Goal: Task Accomplishment & Management: Use online tool/utility

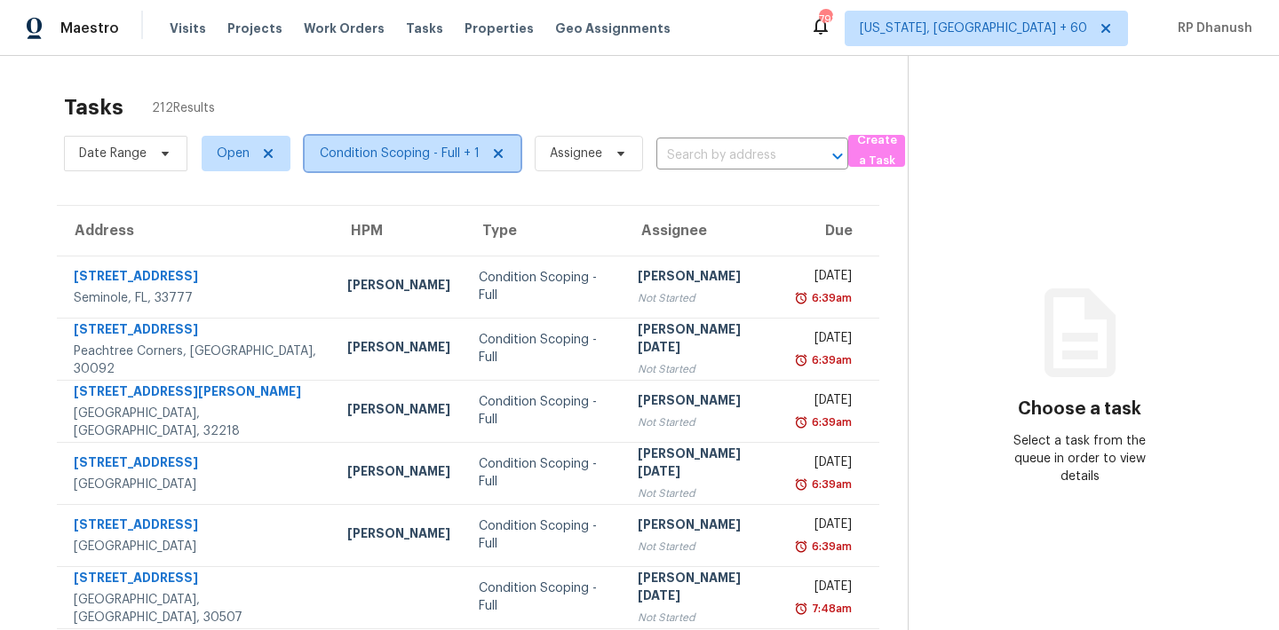
click at [385, 154] on span "Condition Scoping - Full + 1" at bounding box center [400, 154] width 160 height 18
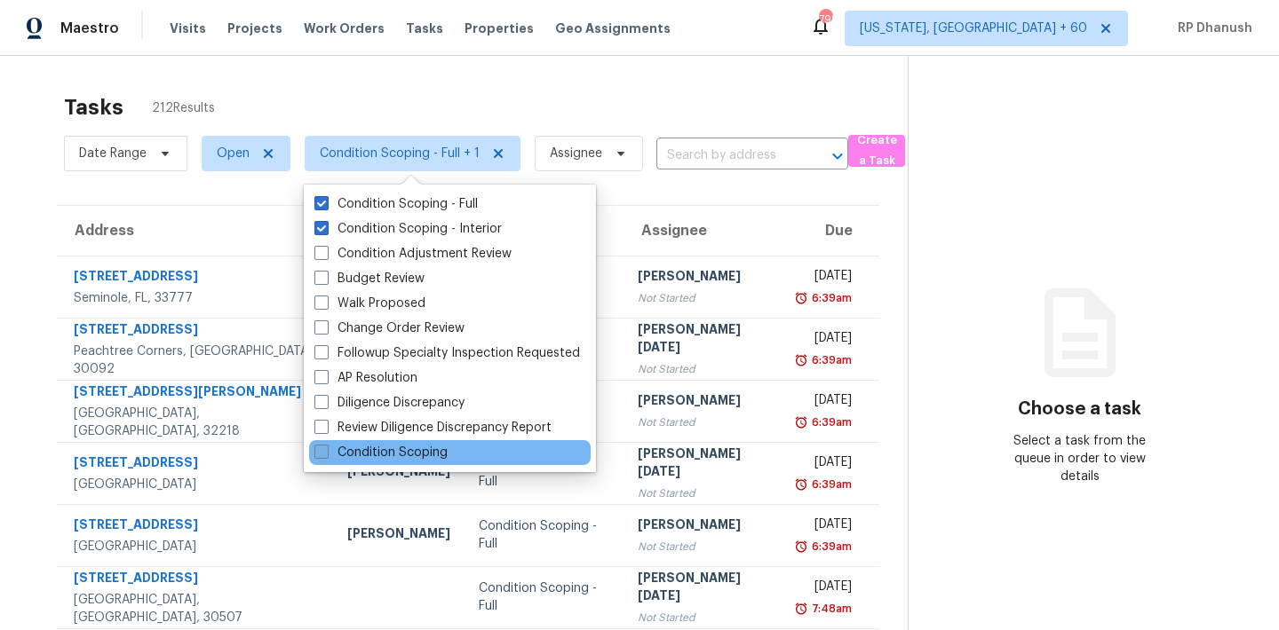
click at [395, 448] on label "Condition Scoping" at bounding box center [380, 453] width 133 height 18
click at [326, 448] on input "Condition Scoping" at bounding box center [320, 450] width 12 height 12
checkbox input "true"
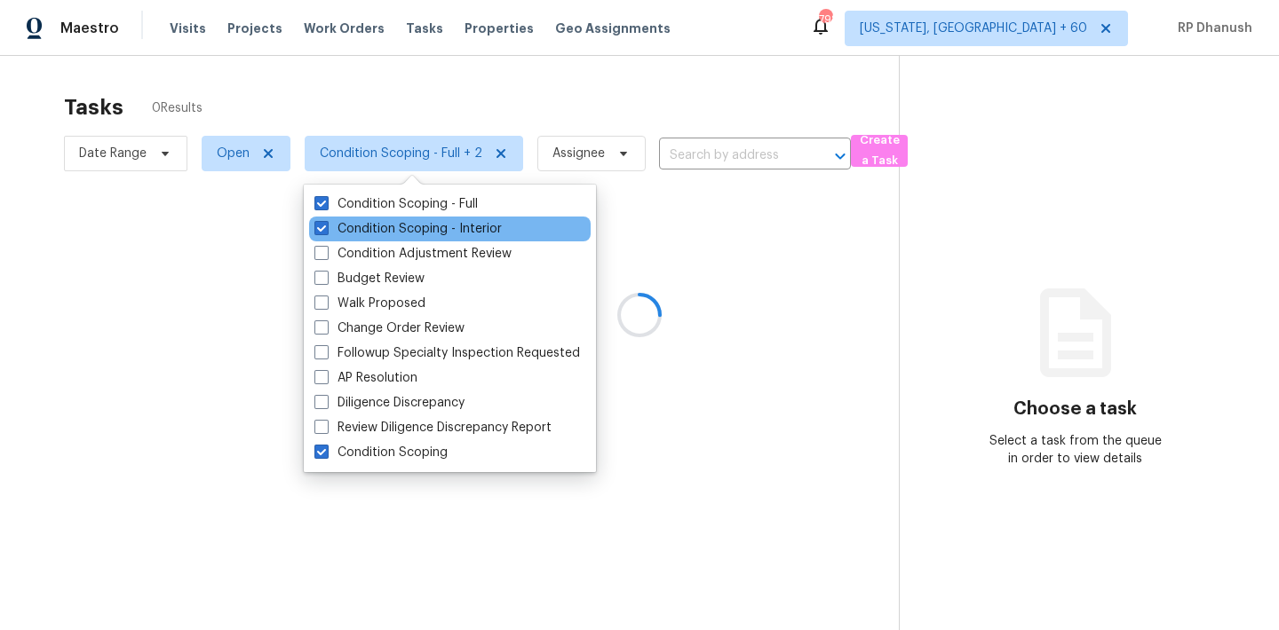
click at [387, 218] on div "Condition Scoping - Interior" at bounding box center [449, 229] width 281 height 25
click at [382, 220] on label "Condition Scoping - Interior" at bounding box center [407, 229] width 187 height 18
click at [326, 220] on input "Condition Scoping - Interior" at bounding box center [320, 226] width 12 height 12
checkbox input "false"
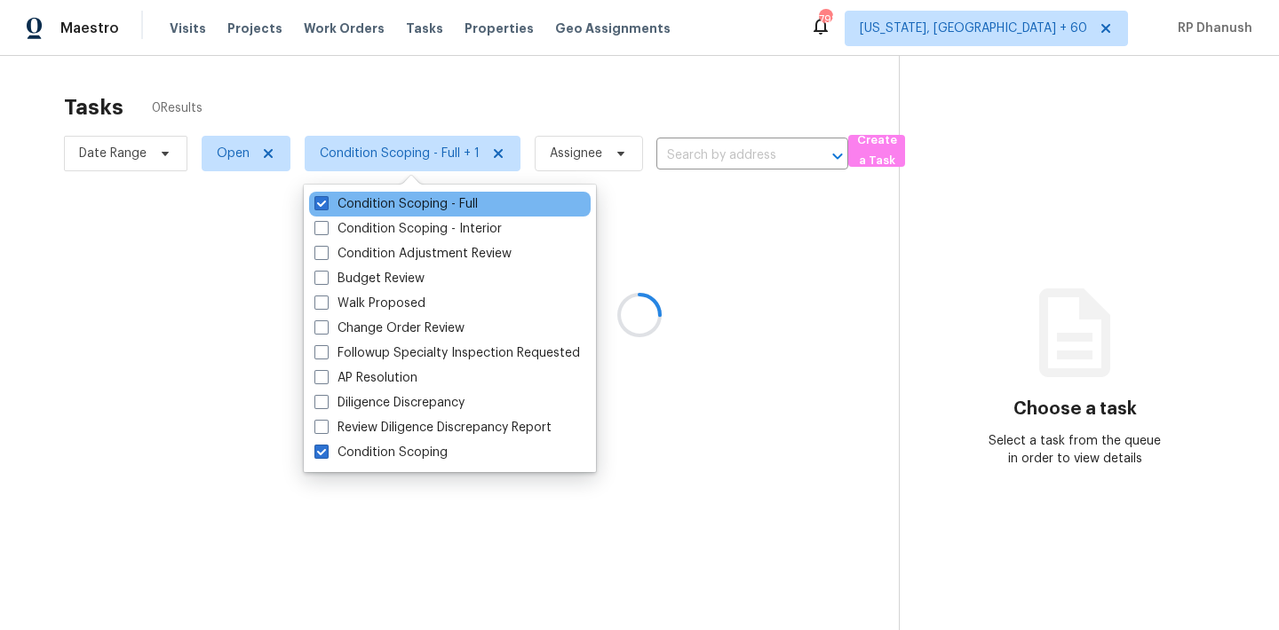
click at [392, 193] on div "Condition Scoping - Full" at bounding box center [449, 204] width 281 height 25
click at [391, 200] on label "Condition Scoping - Full" at bounding box center [395, 204] width 163 height 18
click at [326, 200] on input "Condition Scoping - Full" at bounding box center [320, 201] width 12 height 12
checkbox input "false"
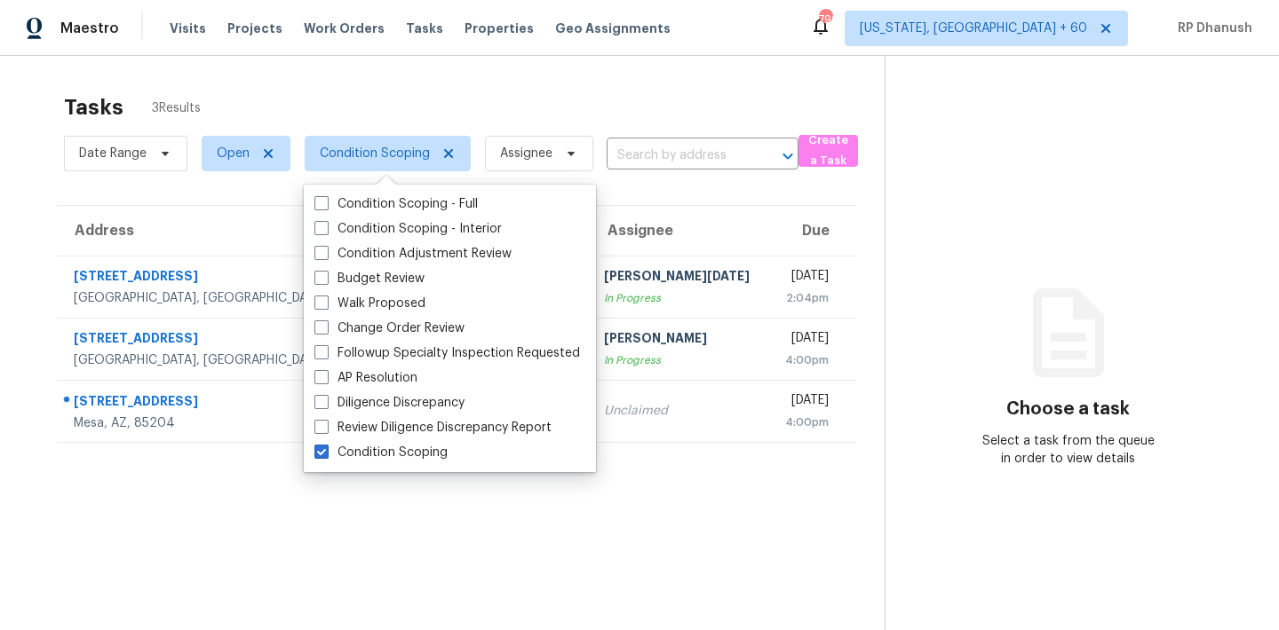
click at [733, 44] on div "Maestro Visits Projects Work Orders Tasks Properties Geo Assignments [STREET_AD…" at bounding box center [639, 28] width 1279 height 56
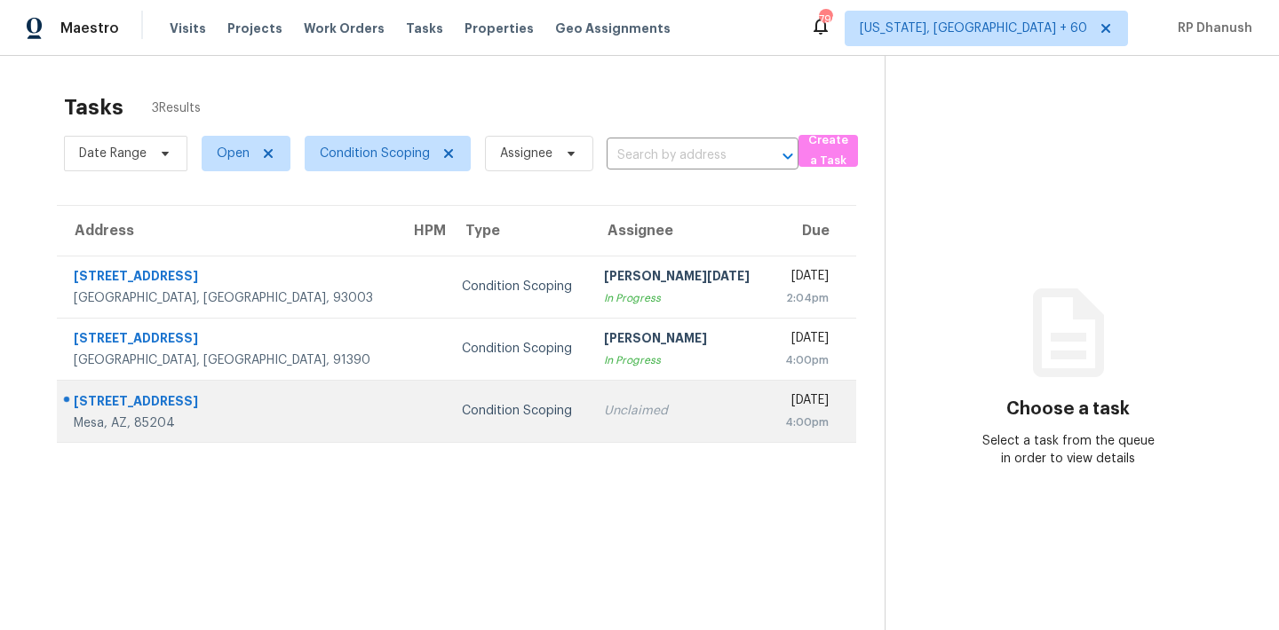
click at [484, 392] on td "Condition Scoping" at bounding box center [519, 411] width 142 height 62
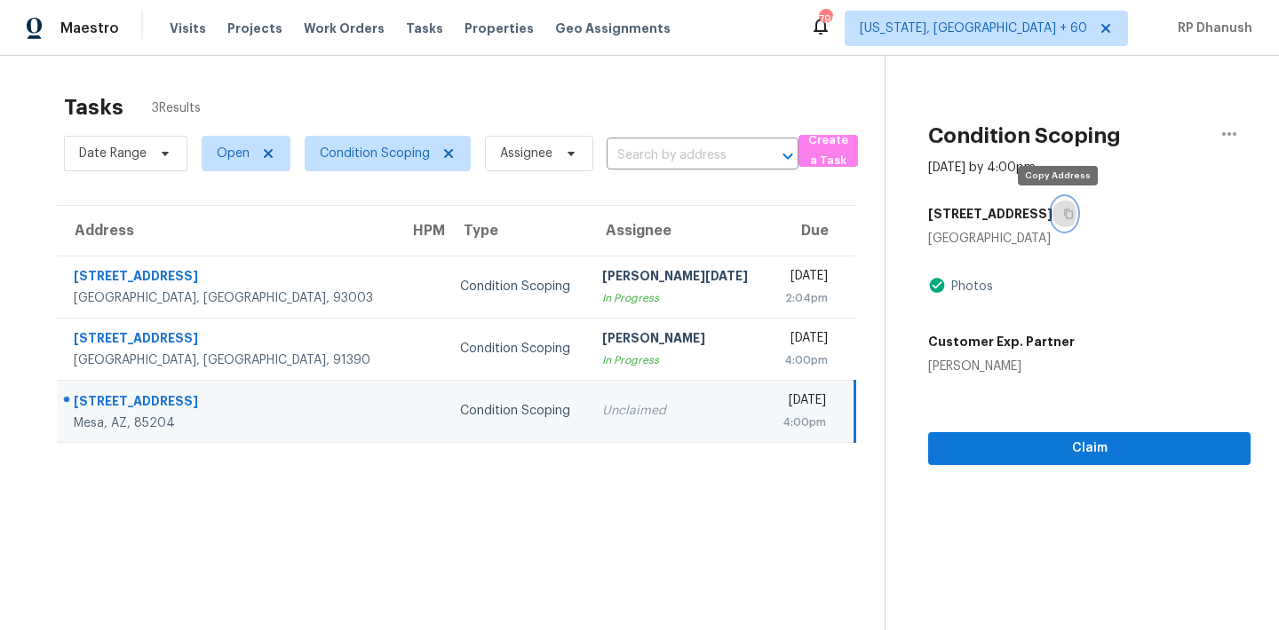
click at [1063, 208] on button "button" at bounding box center [1064, 214] width 24 height 32
click at [370, 148] on span "Condition Scoping" at bounding box center [375, 154] width 110 height 18
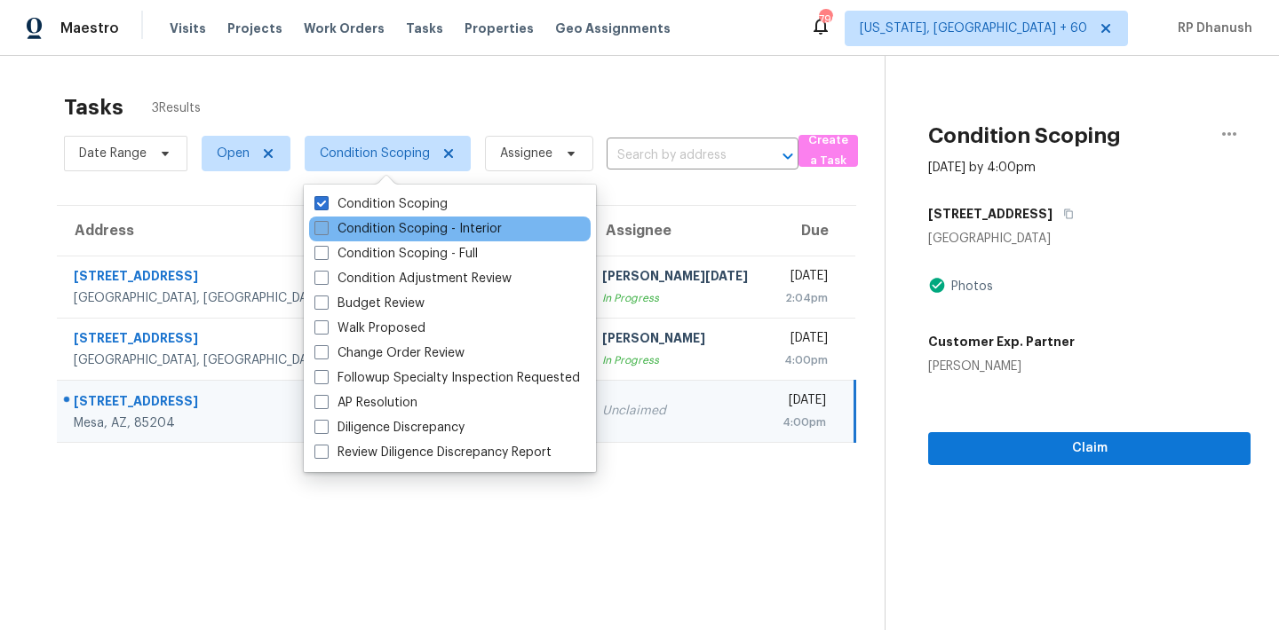
click at [403, 224] on label "Condition Scoping - Interior" at bounding box center [407, 229] width 187 height 18
click at [326, 224] on input "Condition Scoping - Interior" at bounding box center [320, 226] width 12 height 12
checkbox input "true"
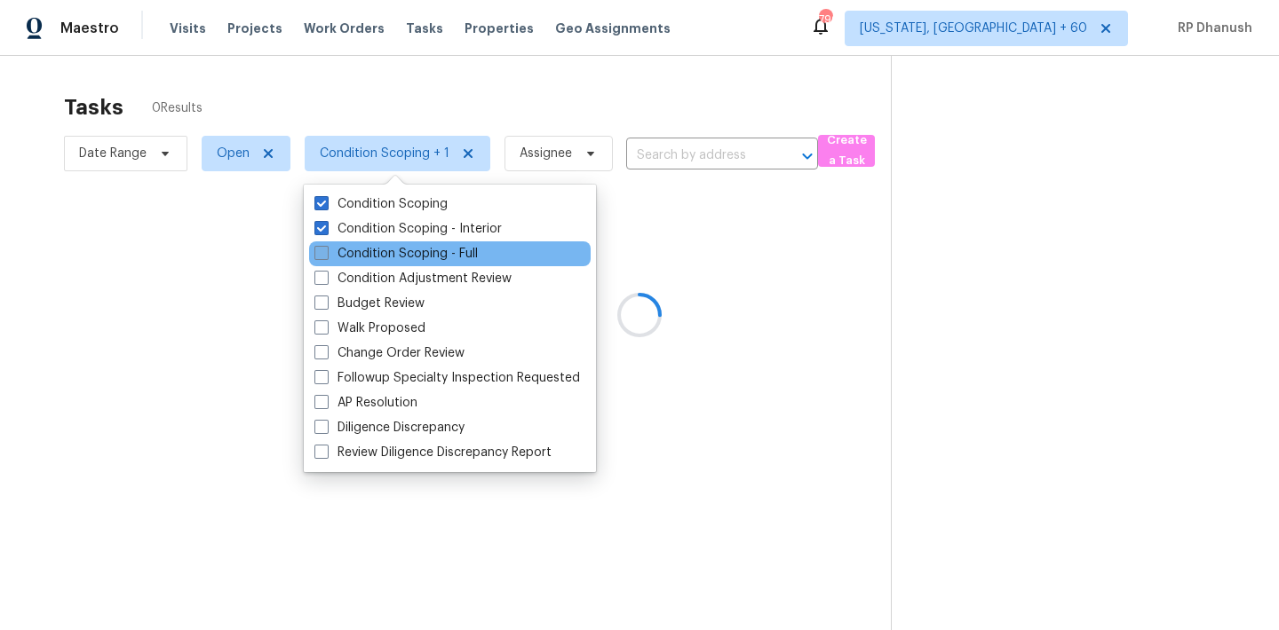
click at [396, 248] on label "Condition Scoping - Full" at bounding box center [395, 254] width 163 height 18
click at [326, 248] on input "Condition Scoping - Full" at bounding box center [320, 251] width 12 height 12
checkbox input "true"
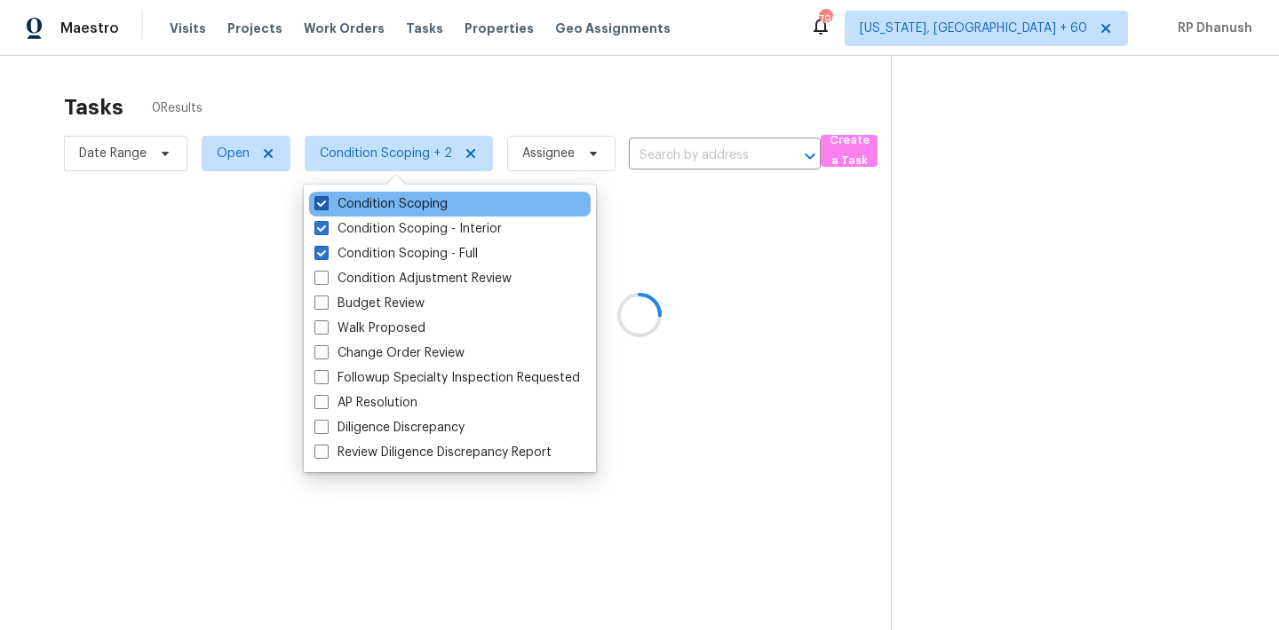
click at [398, 201] on label "Condition Scoping" at bounding box center [380, 204] width 133 height 18
click at [326, 201] on input "Condition Scoping" at bounding box center [320, 201] width 12 height 12
checkbox input "false"
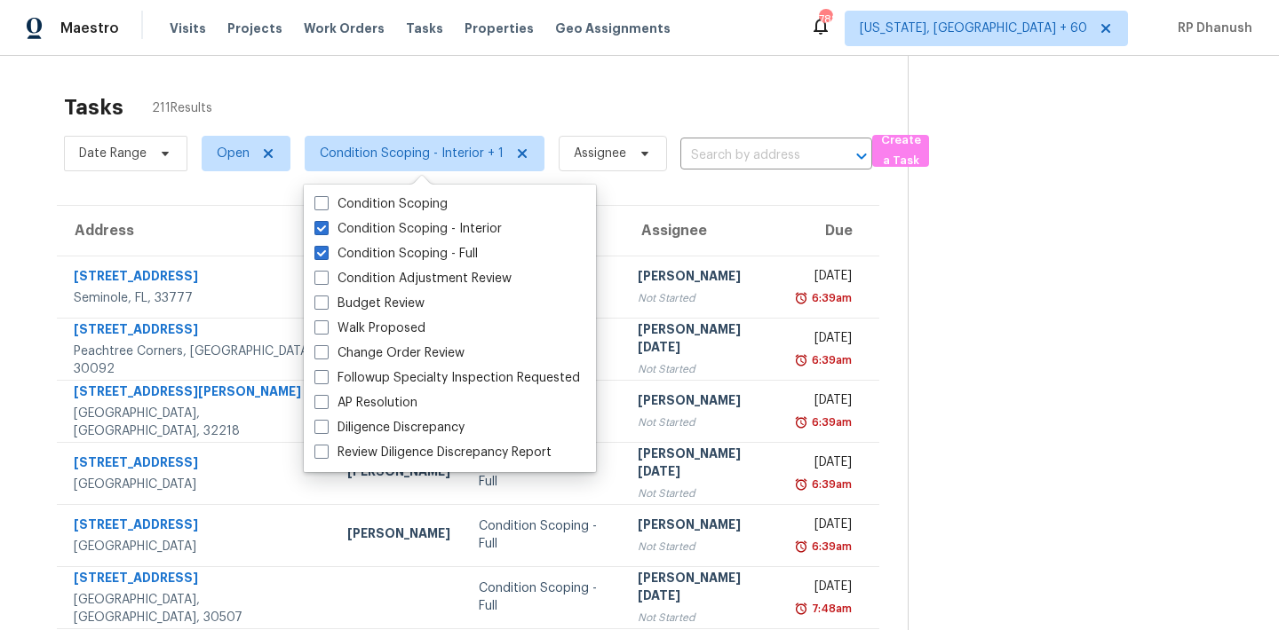
click at [986, 317] on section at bounding box center [1078, 490] width 343 height 869
